Goal: Entertainment & Leisure: Consume media (video, audio)

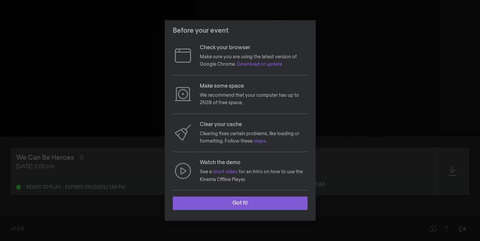
click at [277, 200] on button "Got it!" at bounding box center [240, 202] width 135 height 13
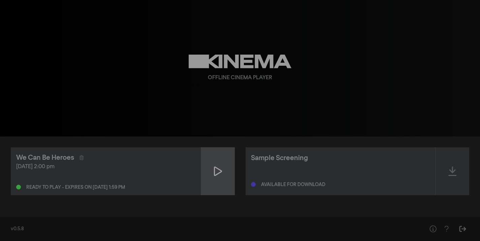
click at [226, 171] on div at bounding box center [218, 171] width 34 height 48
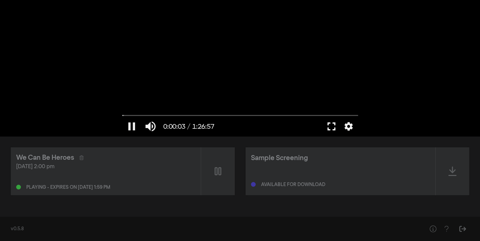
click at [330, 129] on button "fullscreen" at bounding box center [331, 126] width 19 height 20
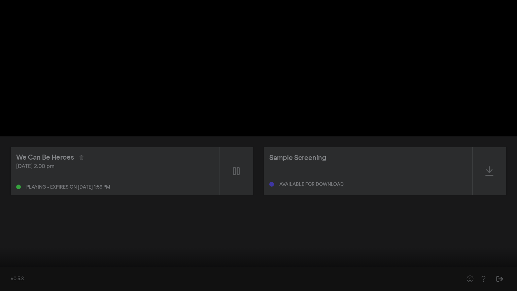
click at [14, 240] on button "pause" at bounding box center [12, 281] width 19 height 20
type input "15.196037"
click at [479, 240] on button "settings" at bounding box center [503, 281] width 15 height 20
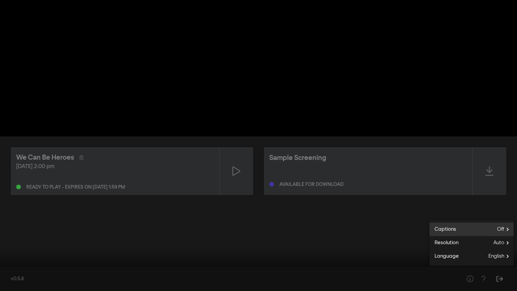
click at [479, 227] on span "Off" at bounding box center [505, 229] width 16 height 10
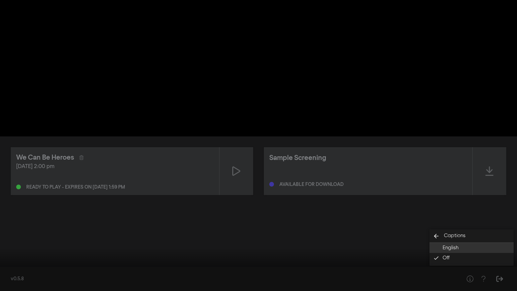
click at [463, 240] on button "English" at bounding box center [471, 248] width 84 height 10
click at [427, 197] on div at bounding box center [258, 145] width 517 height 291
